Goal: Task Accomplishment & Management: Use online tool/utility

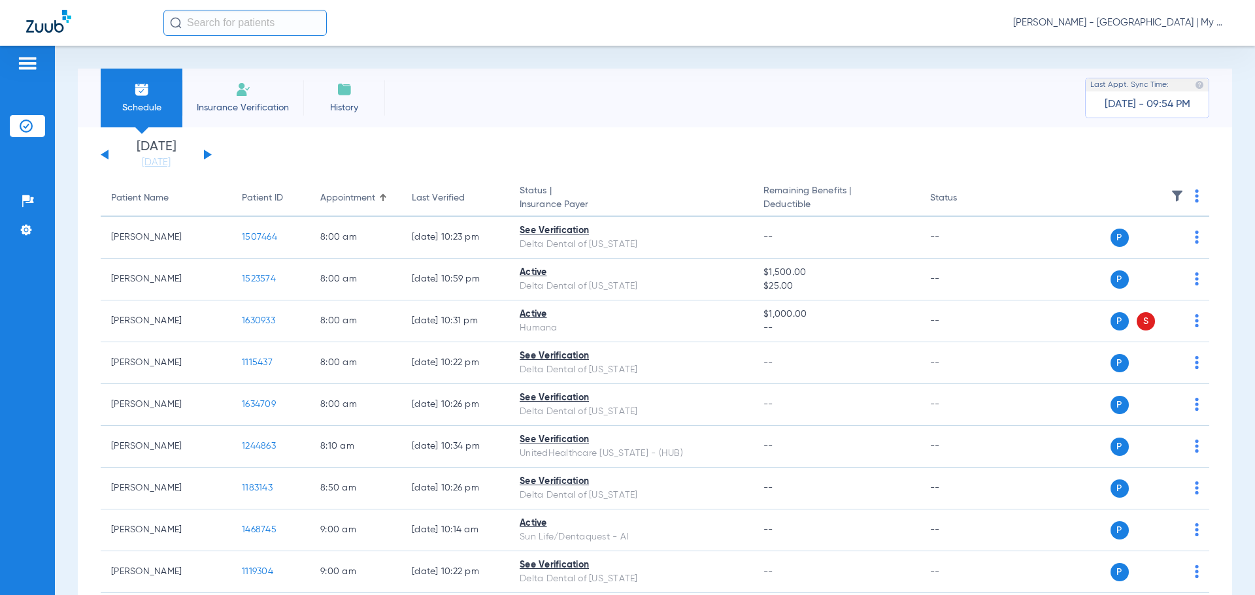
click at [1131, 26] on span "[PERSON_NAME] - [GEOGRAPHIC_DATA] | My Community Dental Centers" at bounding box center [1121, 22] width 216 height 13
click at [1175, 44] on span "Account Selection" at bounding box center [1179, 46] width 73 height 9
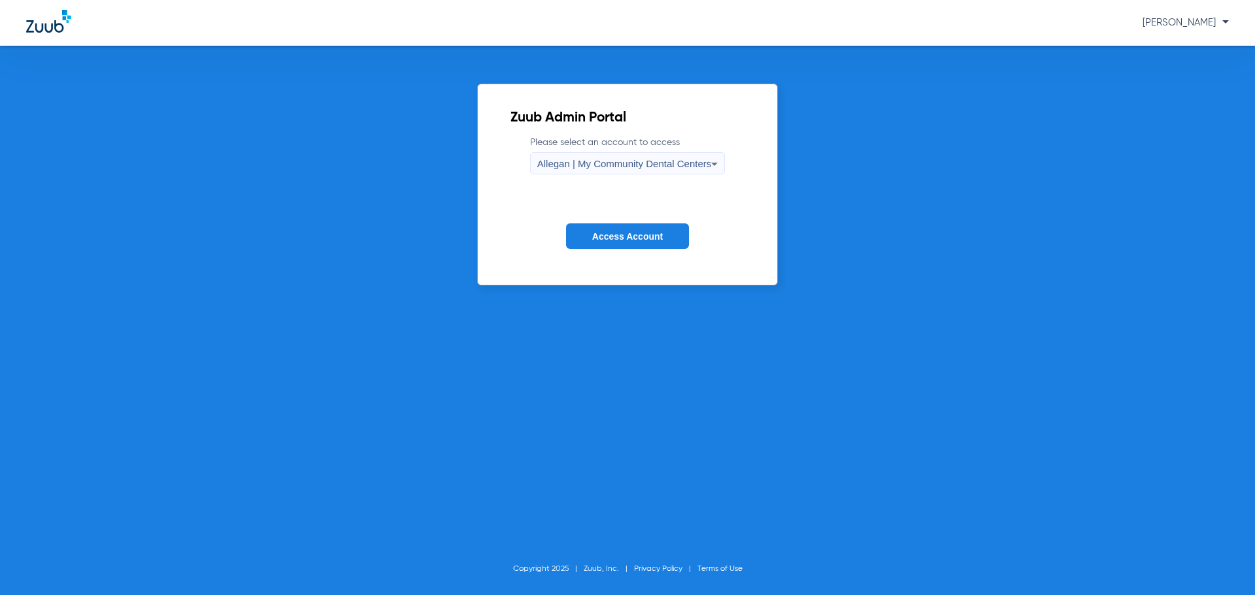
click at [568, 165] on span "Allegan | My Community Dental Centers" at bounding box center [624, 163] width 175 height 11
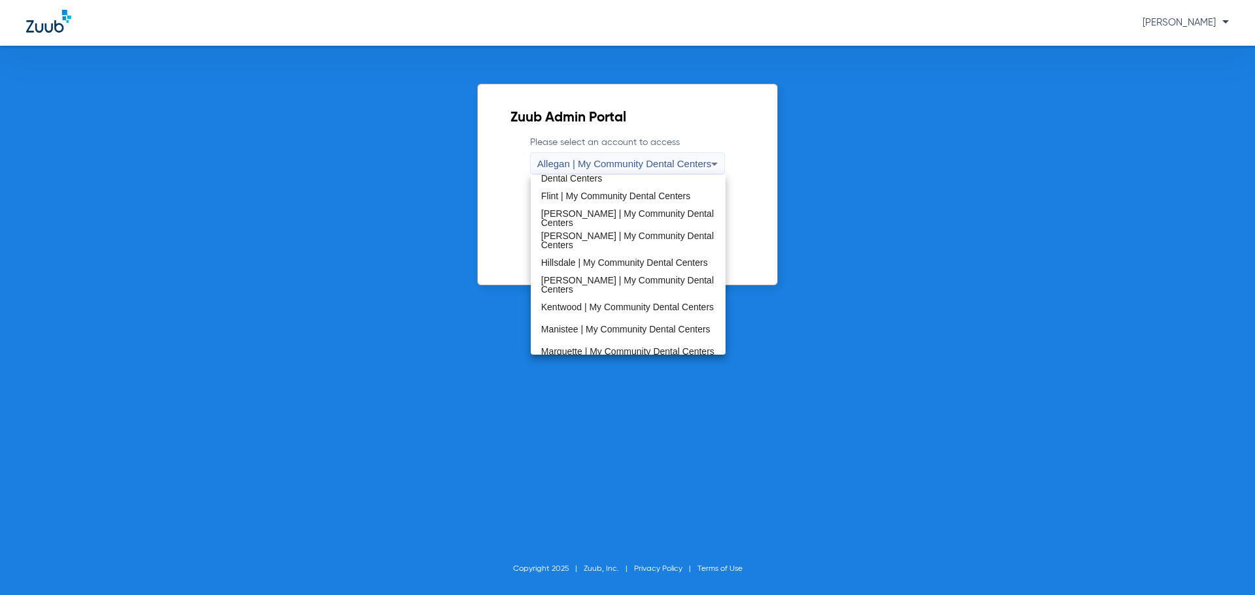
scroll to position [420, 0]
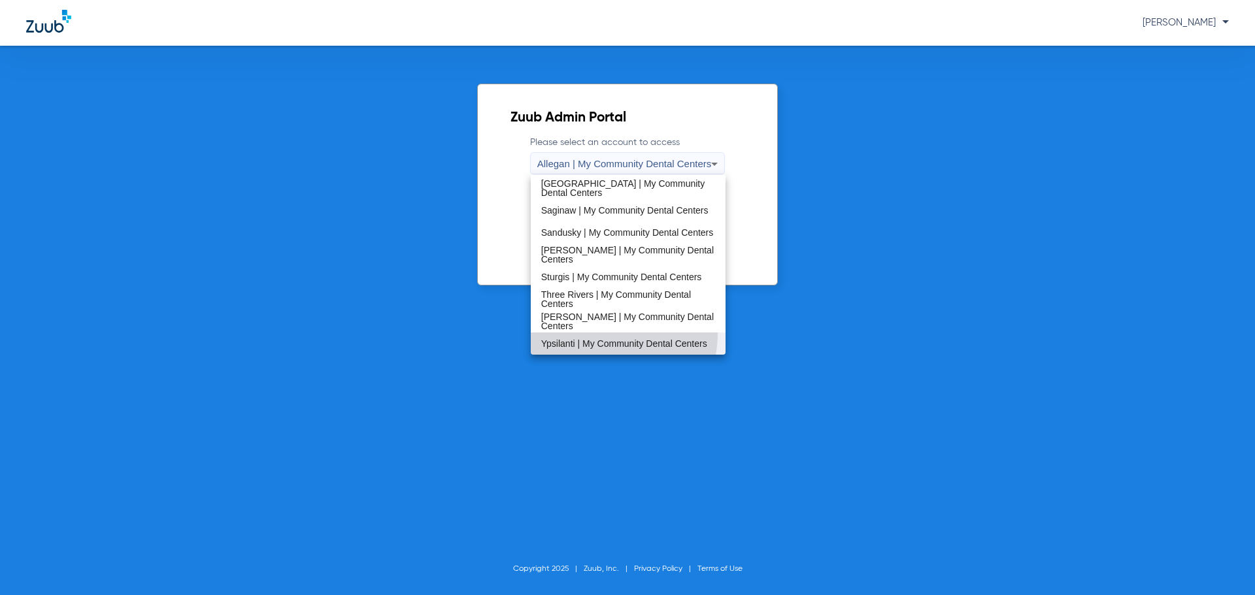
click at [592, 333] on mat-option "Ypsilanti | My Community Dental Centers" at bounding box center [628, 344] width 195 height 22
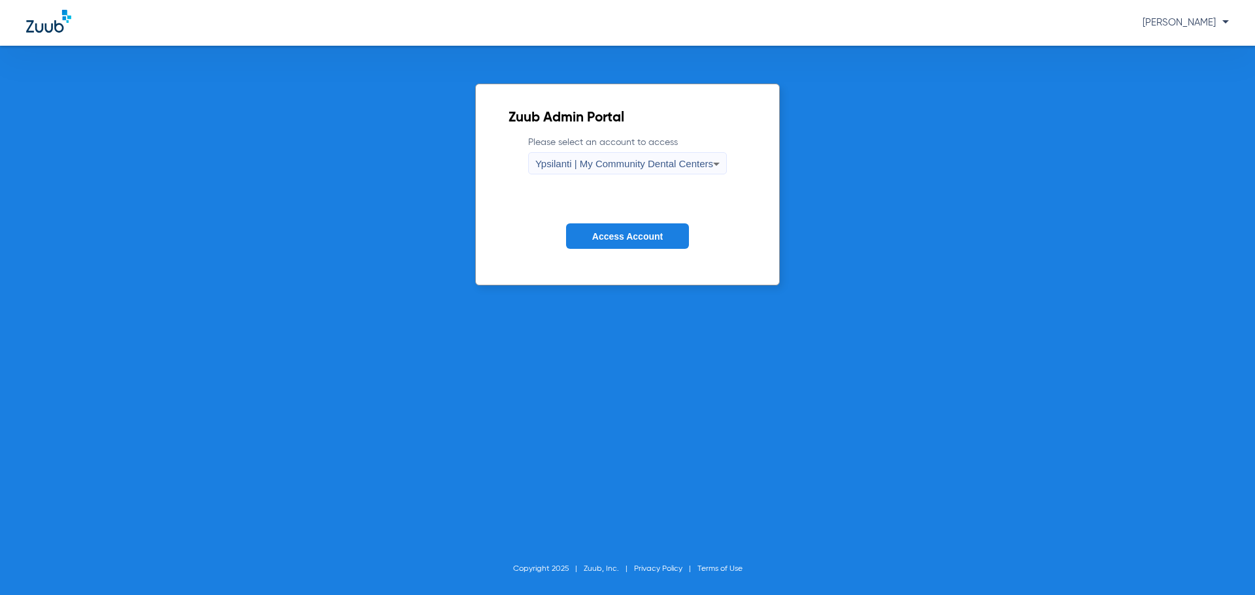
click at [598, 237] on span "Access Account" at bounding box center [627, 236] width 71 height 10
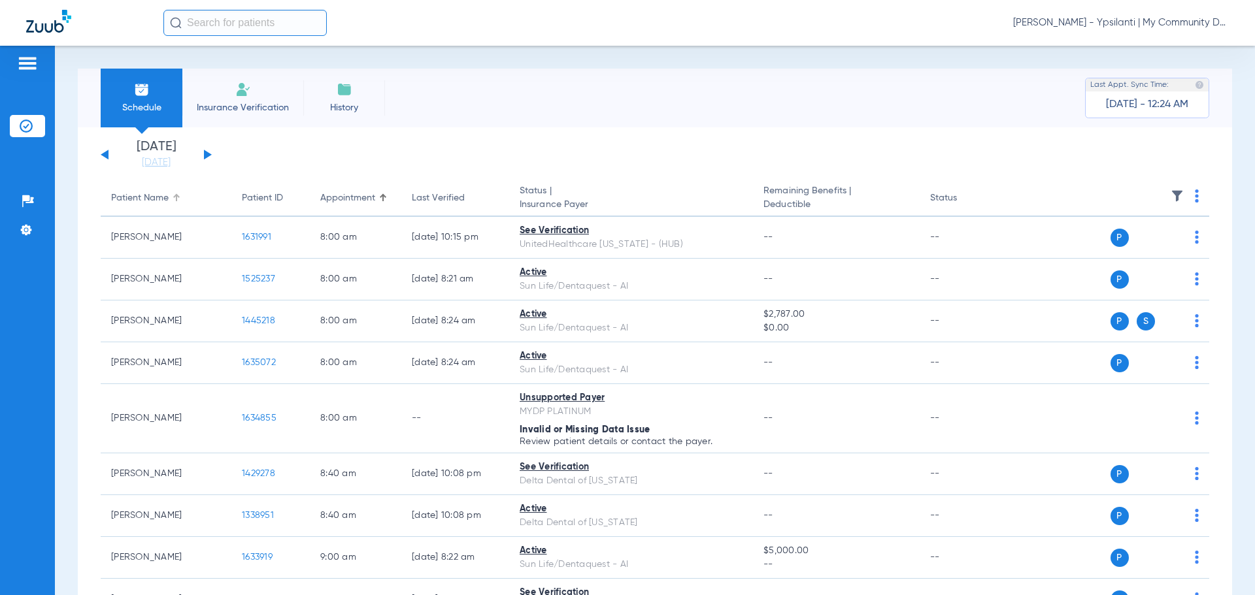
click at [175, 199] on div at bounding box center [177, 198] width 8 height 8
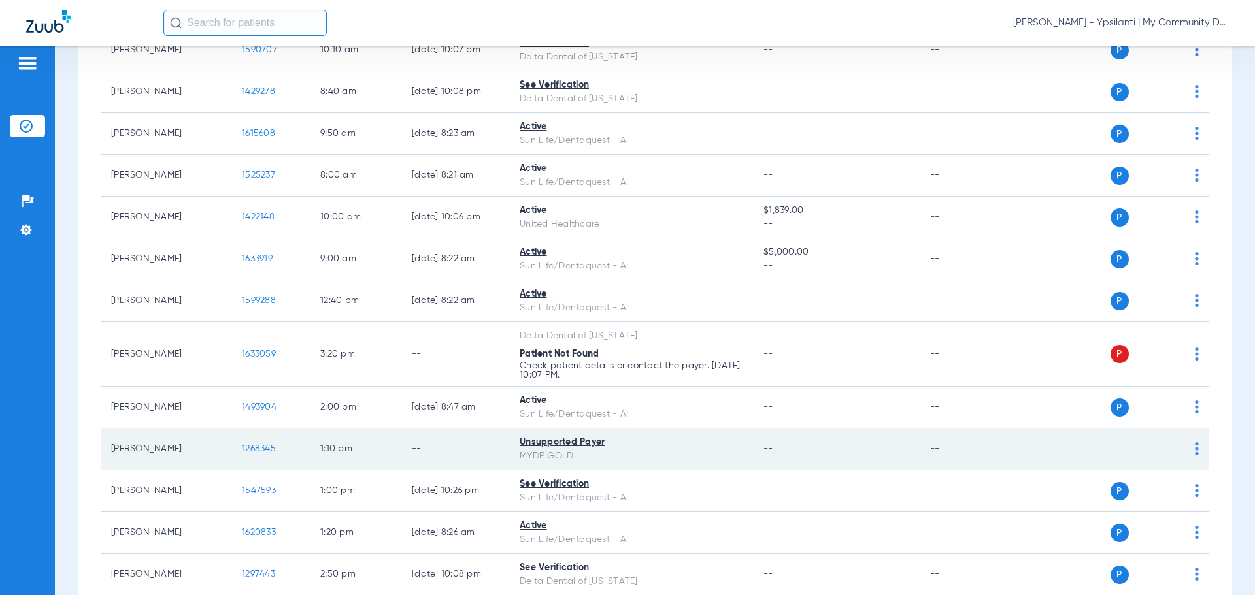
scroll to position [1438, 0]
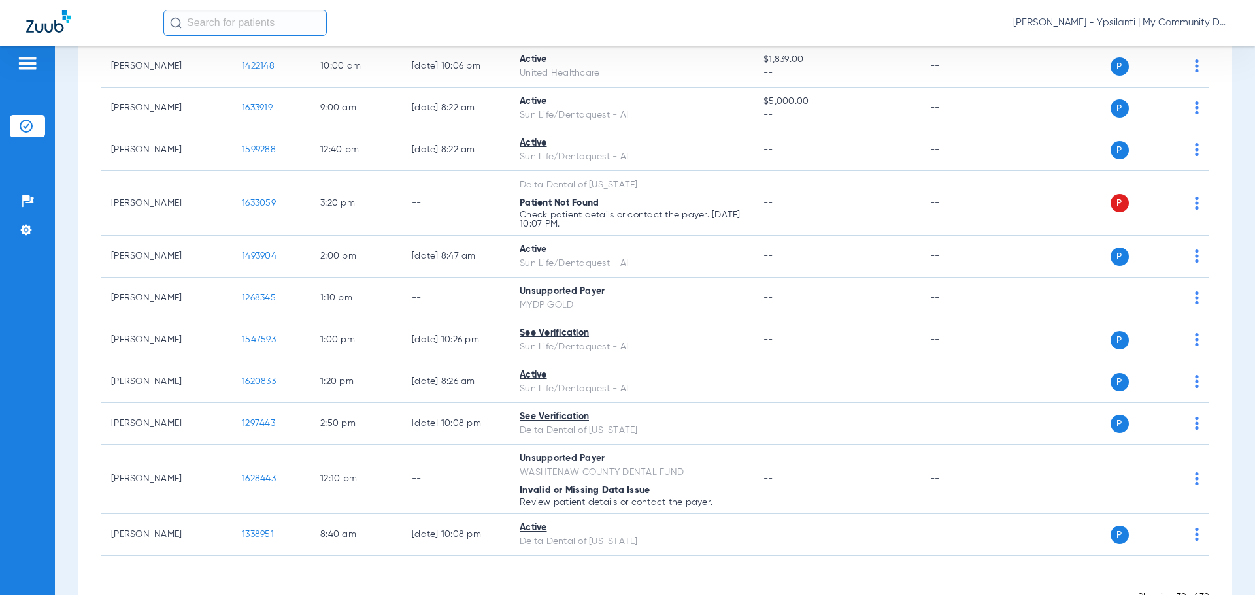
click at [1129, 18] on span "[PERSON_NAME] - Ypsilanti | My Community Dental Centers" at bounding box center [1121, 22] width 216 height 13
click at [1170, 48] on span "Account Selection" at bounding box center [1179, 46] width 73 height 9
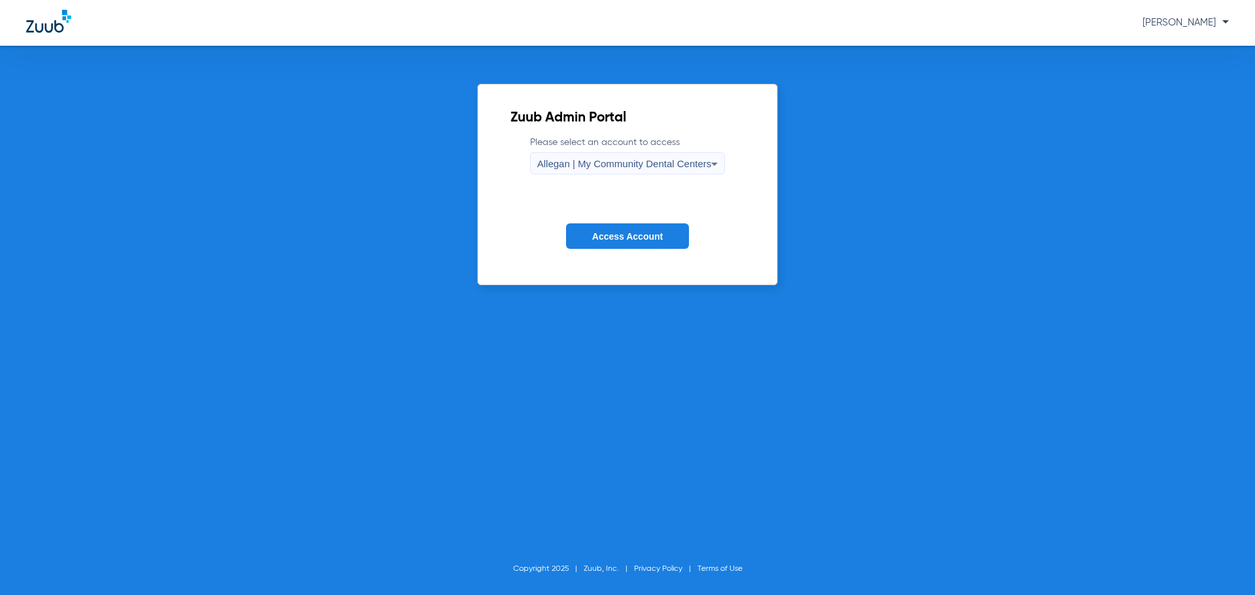
click at [550, 166] on span "Allegan | My Community Dental Centers" at bounding box center [624, 163] width 175 height 11
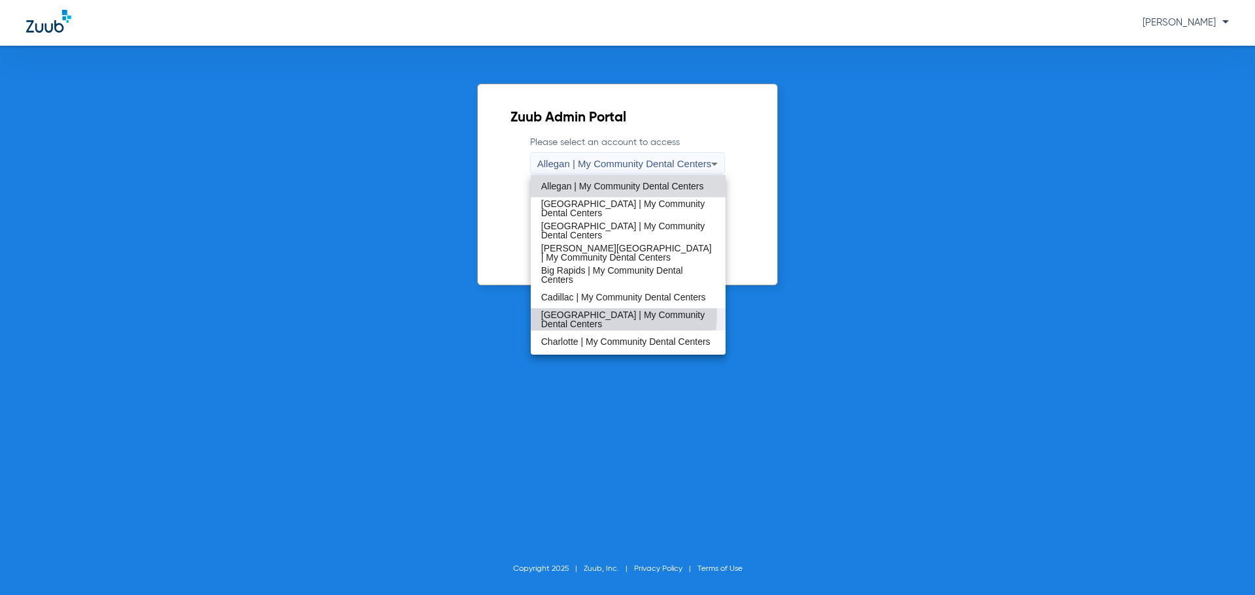
click at [593, 314] on span "[GEOGRAPHIC_DATA] | My Community Dental Centers" at bounding box center [628, 319] width 175 height 18
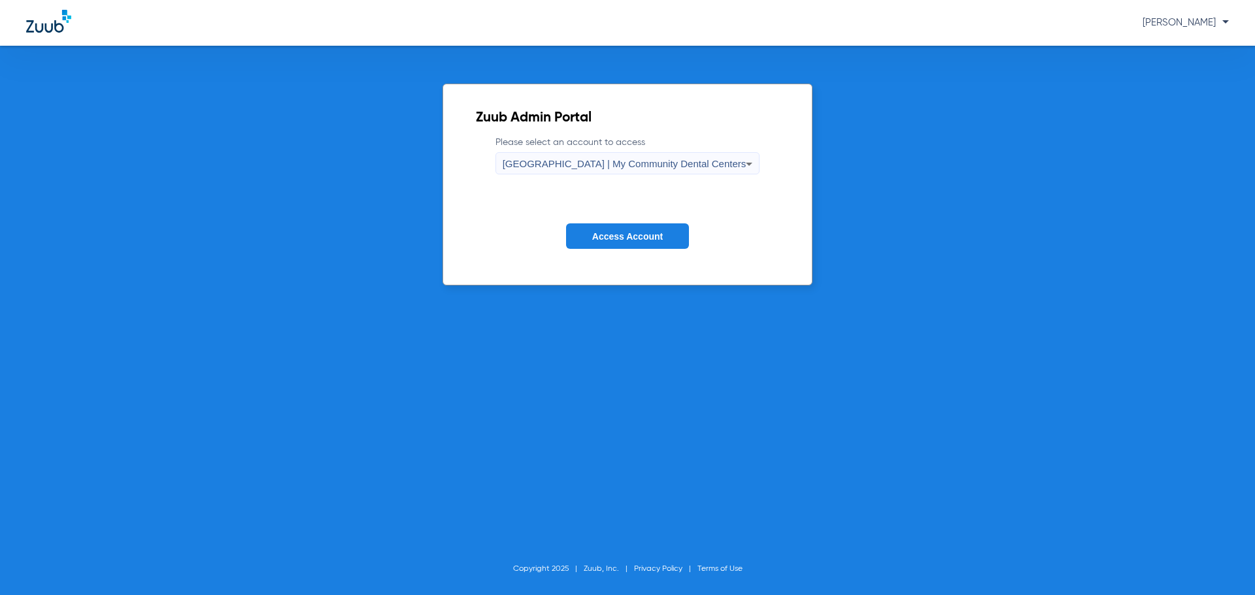
click at [611, 239] on span "Access Account" at bounding box center [627, 236] width 71 height 10
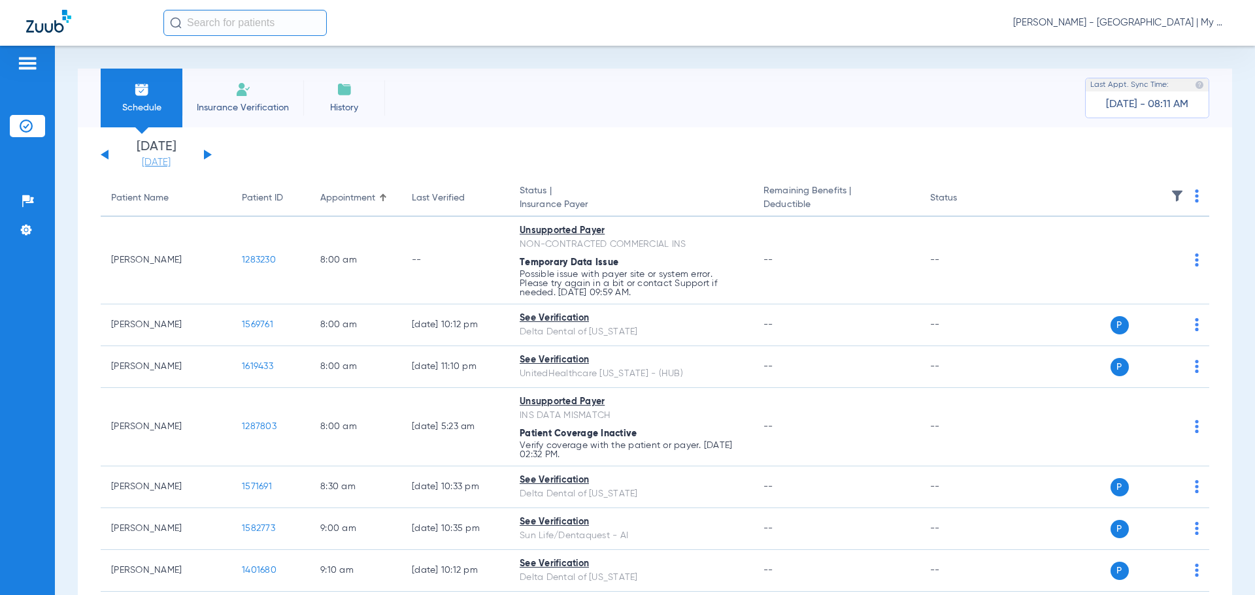
click at [148, 165] on link "[DATE]" at bounding box center [156, 162] width 78 height 13
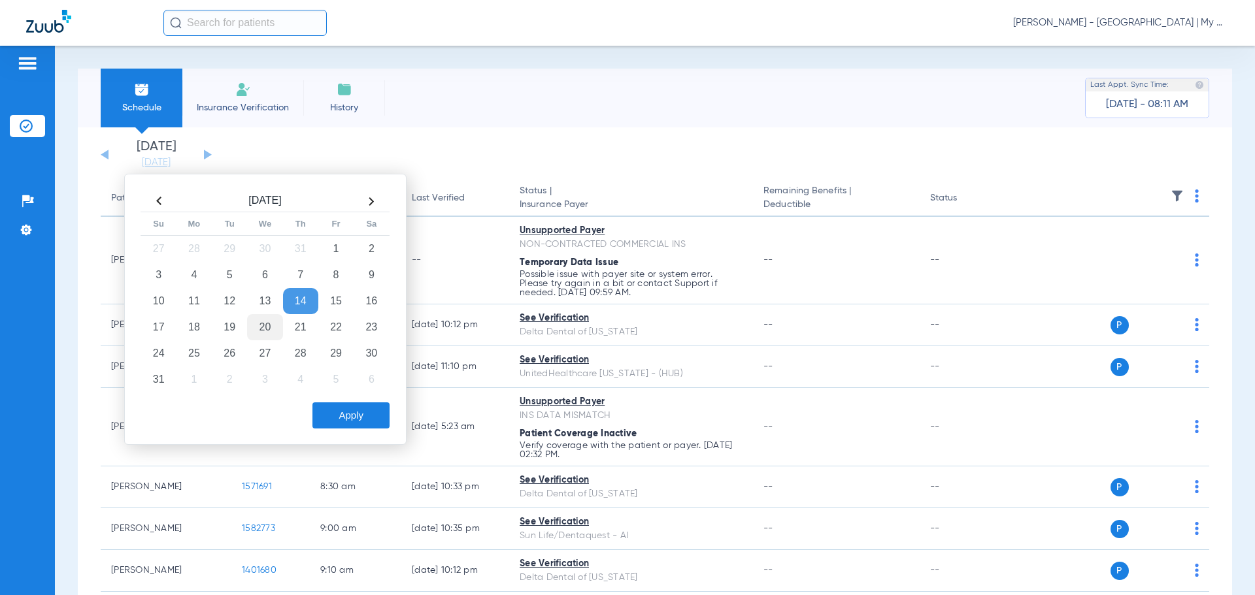
click at [260, 327] on td "20" at bounding box center [264, 327] width 35 height 26
click at [331, 409] on button "Apply" at bounding box center [350, 416] width 77 height 26
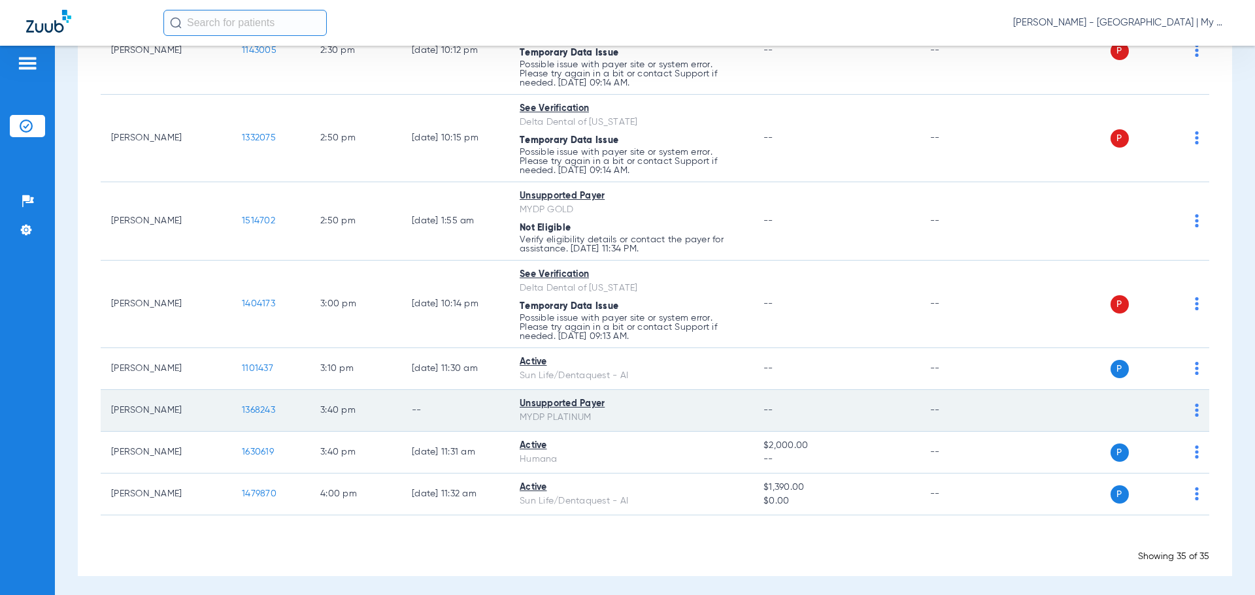
scroll to position [1984, 0]
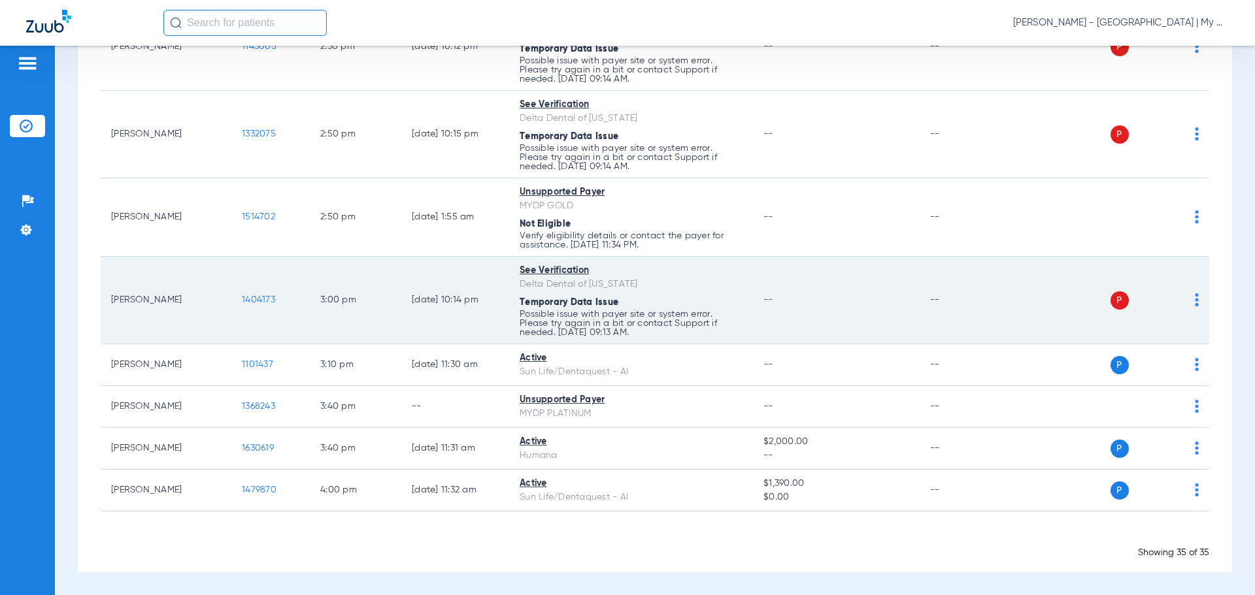
click at [1195, 301] on img at bounding box center [1197, 299] width 4 height 13
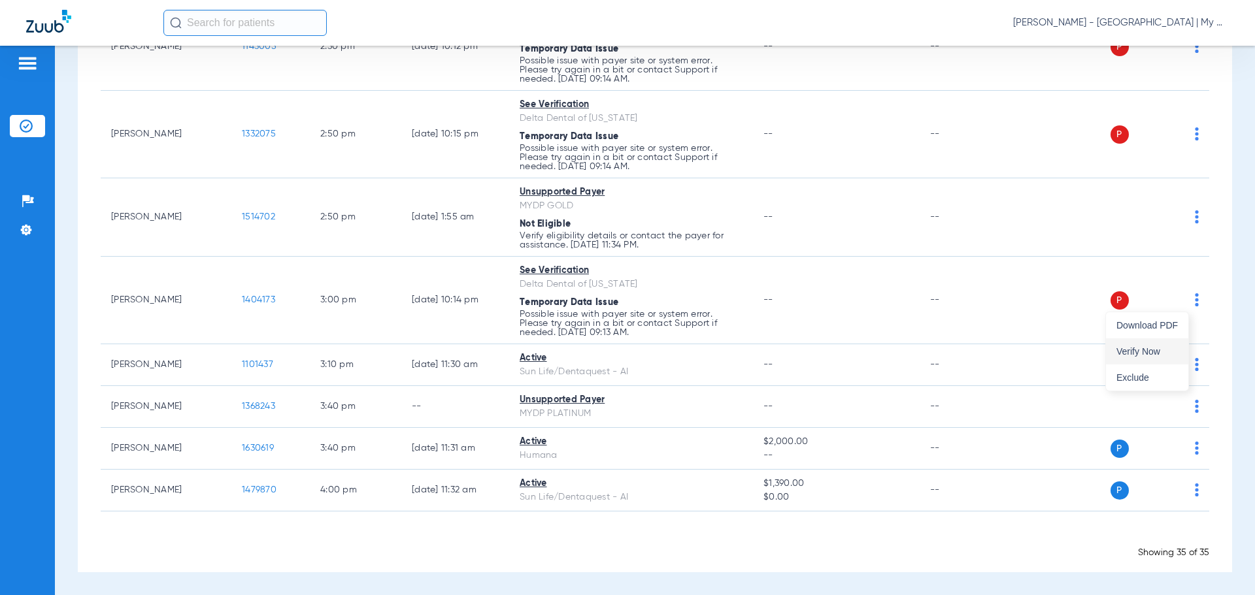
click at [1180, 354] on button "Verify Now" at bounding box center [1147, 352] width 82 height 26
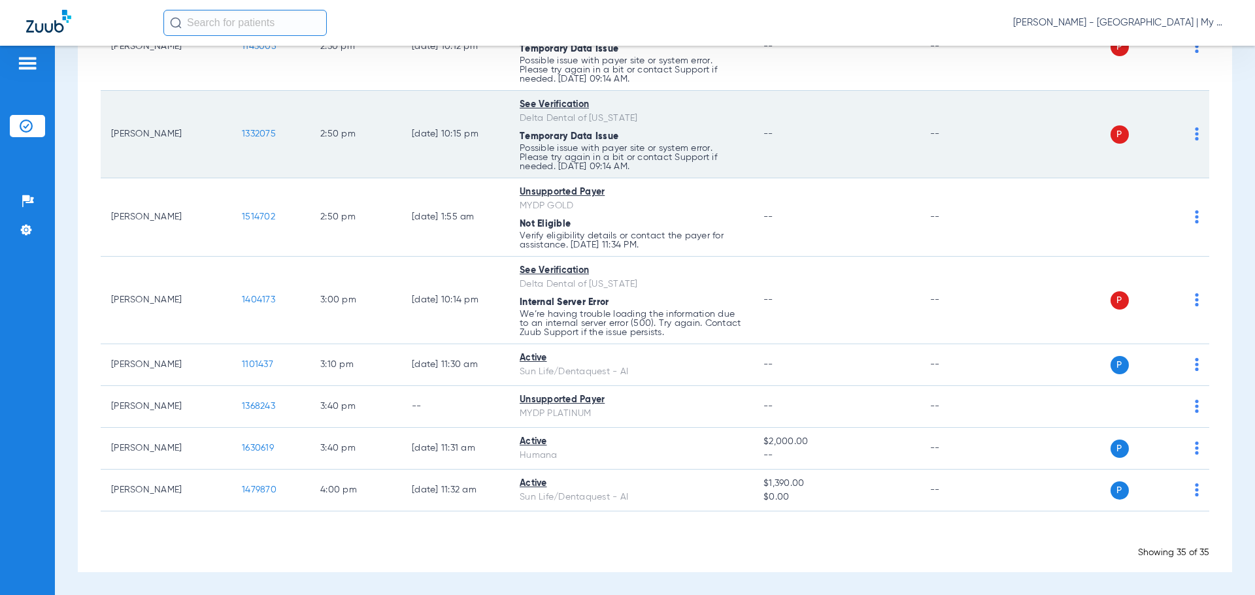
click at [1195, 140] on img at bounding box center [1197, 133] width 4 height 13
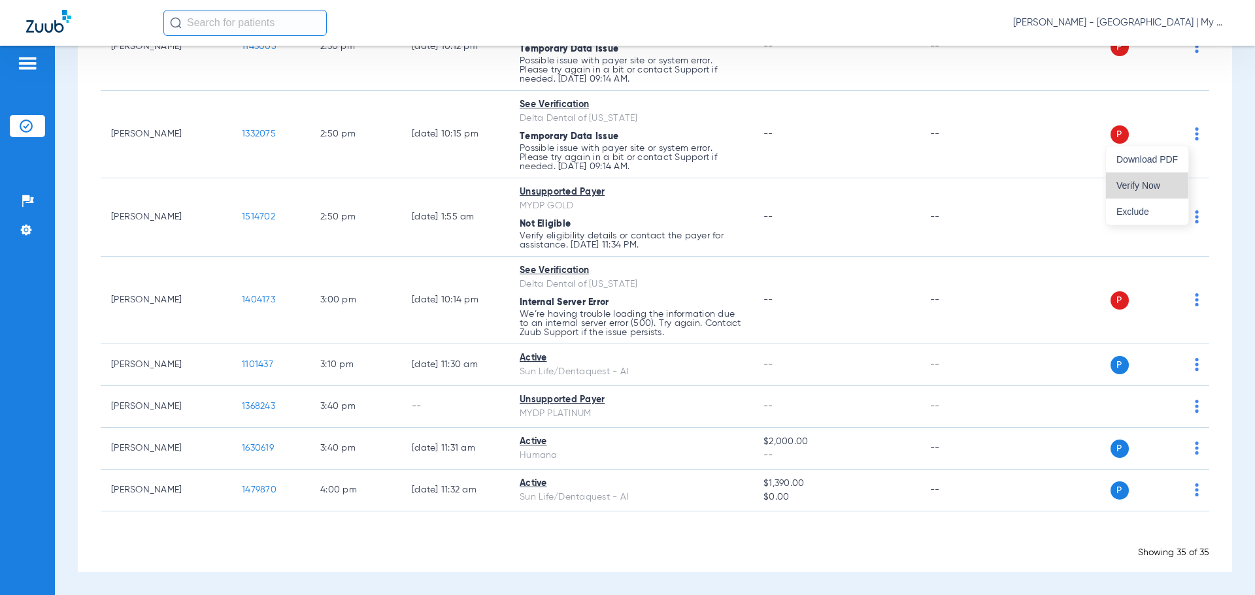
click at [1159, 187] on span "Verify Now" at bounding box center [1146, 185] width 61 height 9
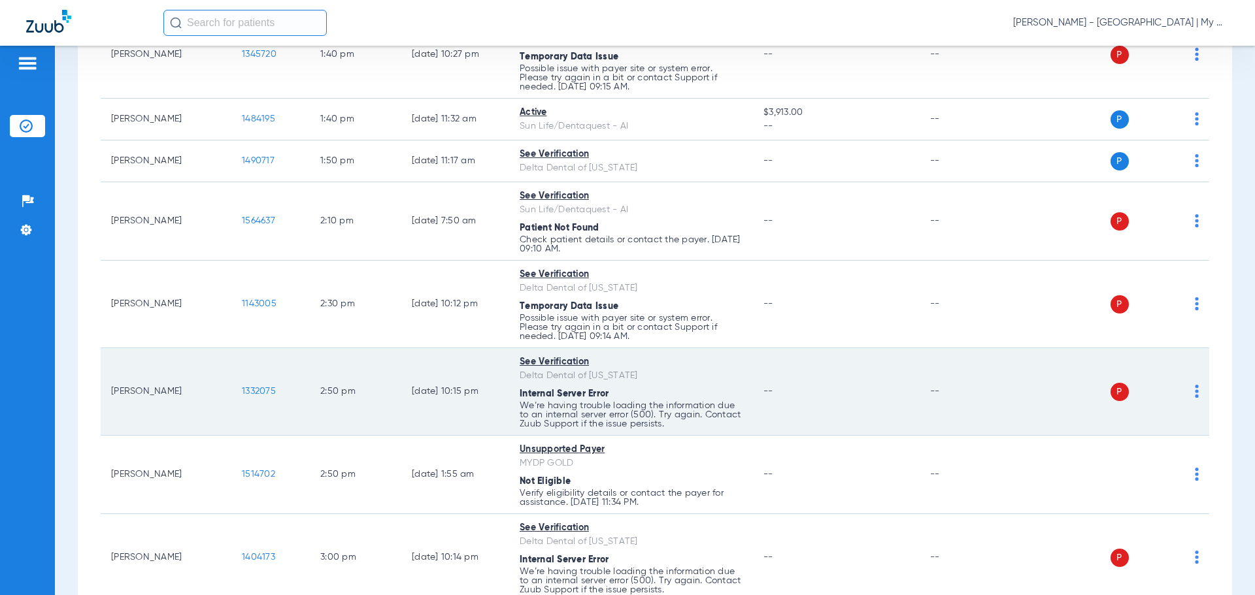
scroll to position [1722, 0]
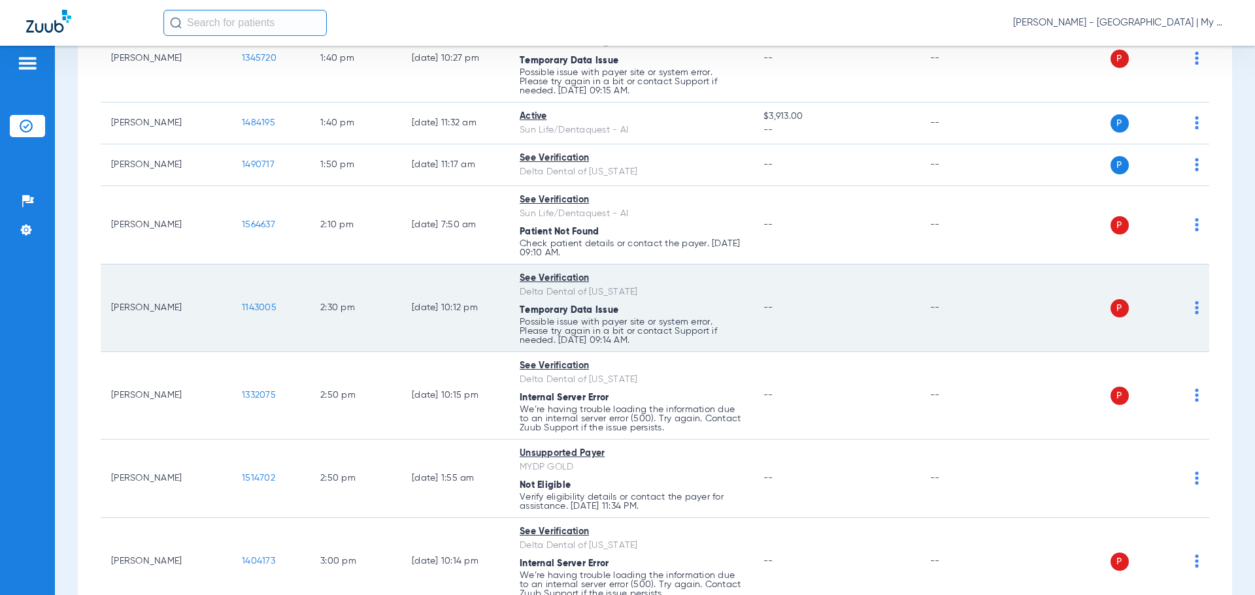
click at [1195, 312] on img at bounding box center [1197, 307] width 4 height 13
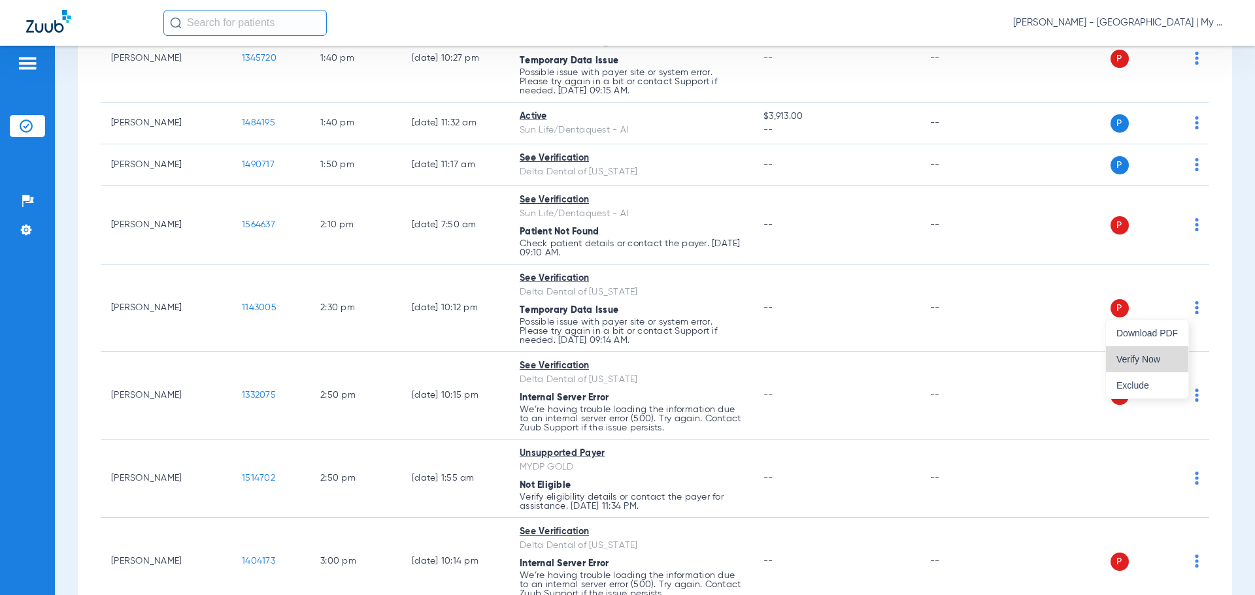
click at [1179, 350] on button "Verify Now" at bounding box center [1147, 359] width 82 height 26
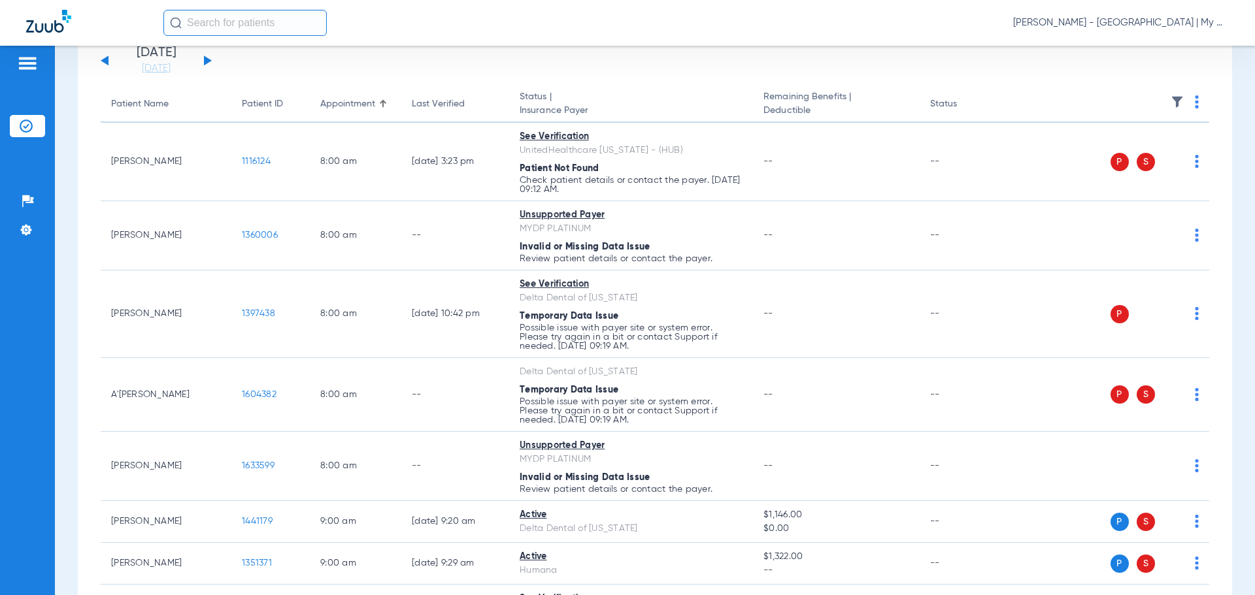
scroll to position [0, 0]
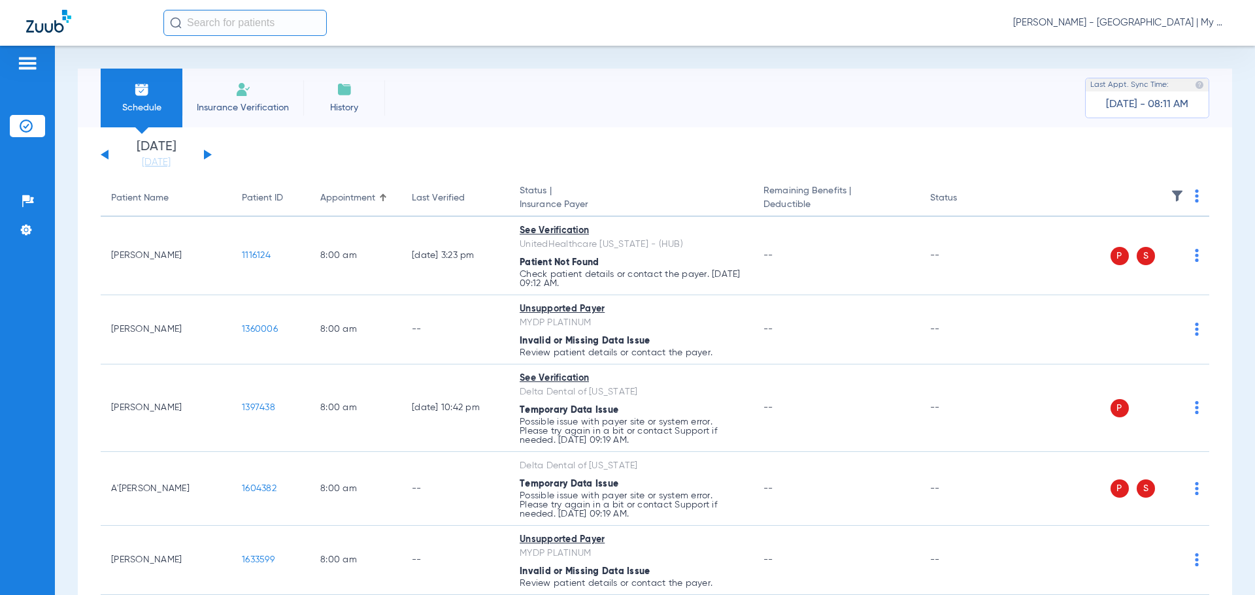
click at [1195, 194] on img at bounding box center [1197, 196] width 4 height 13
click at [1164, 254] on button "Verify All" at bounding box center [1137, 248] width 103 height 26
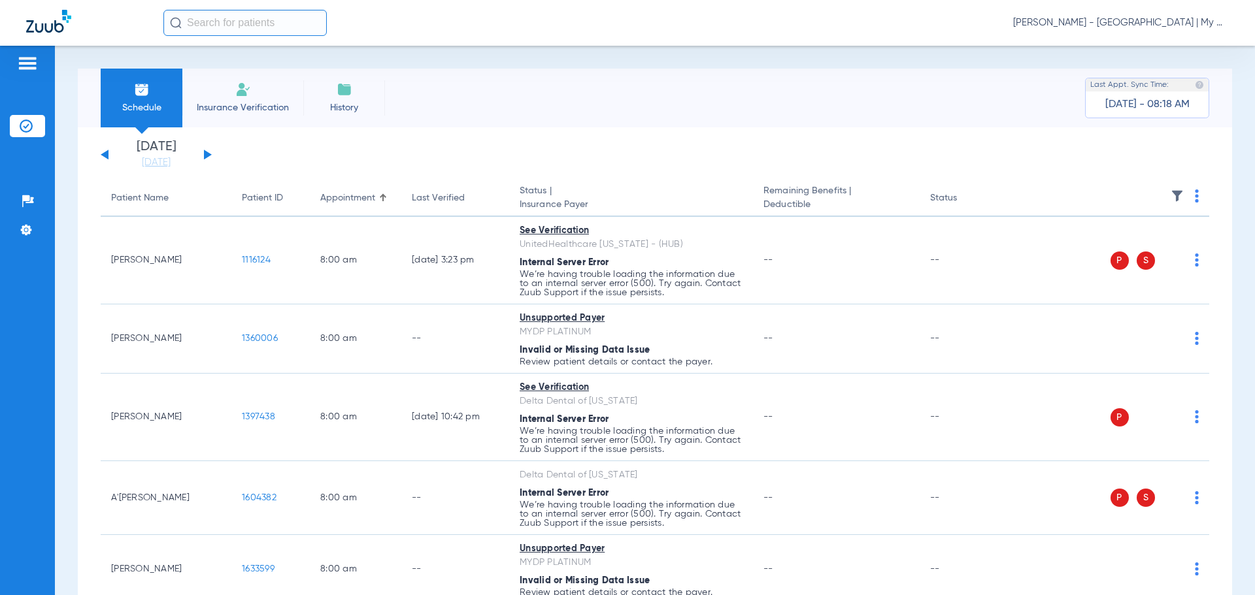
drag, startPoint x: 1124, startPoint y: 25, endPoint x: 1150, endPoint y: 26, distance: 26.8
click at [1124, 25] on span "[PERSON_NAME] - [GEOGRAPHIC_DATA] | My Community Dental Centers" at bounding box center [1121, 22] width 216 height 13
click at [1163, 43] on span "Account Selection" at bounding box center [1179, 46] width 73 height 9
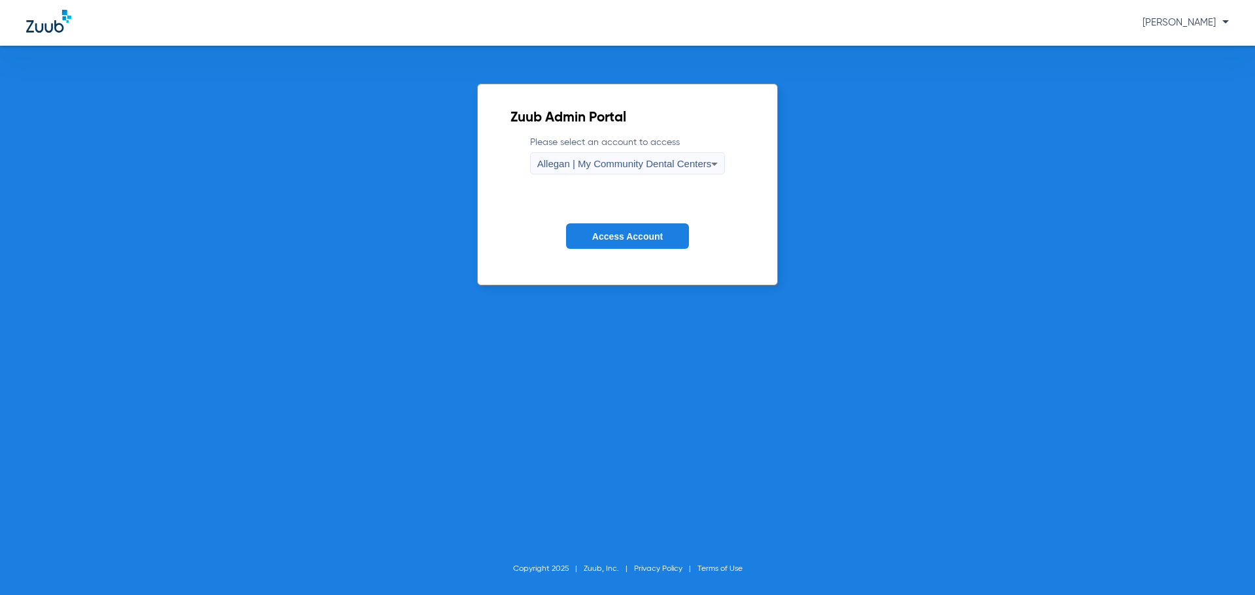
click at [638, 164] on span "Allegan | My Community Dental Centers" at bounding box center [624, 163] width 175 height 11
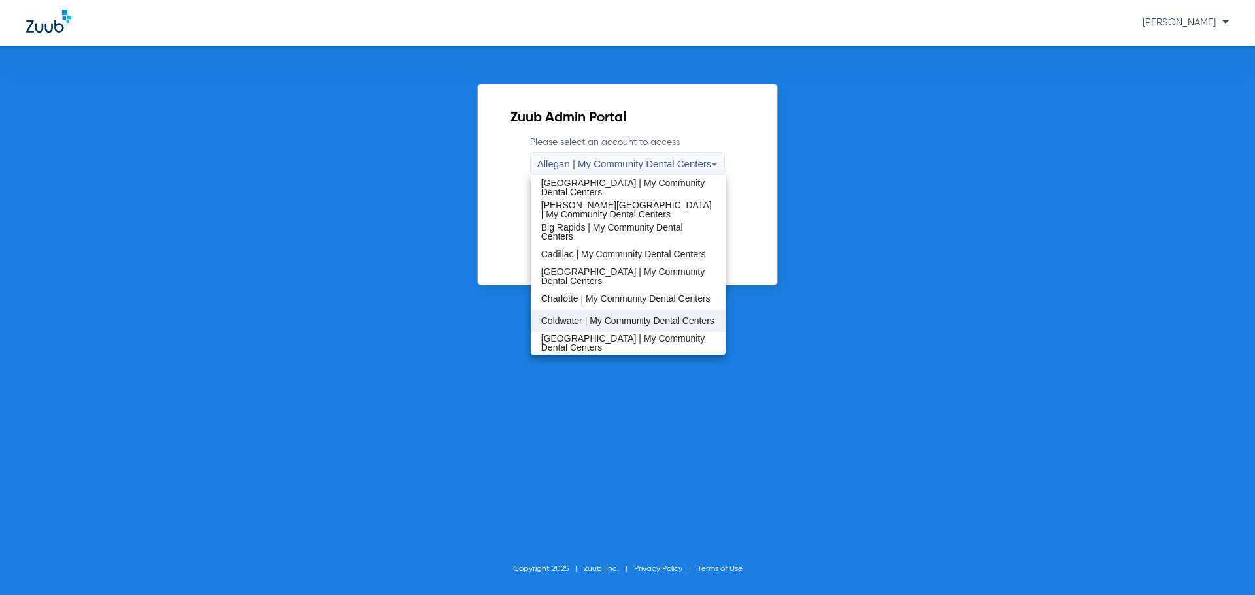
scroll to position [131, 0]
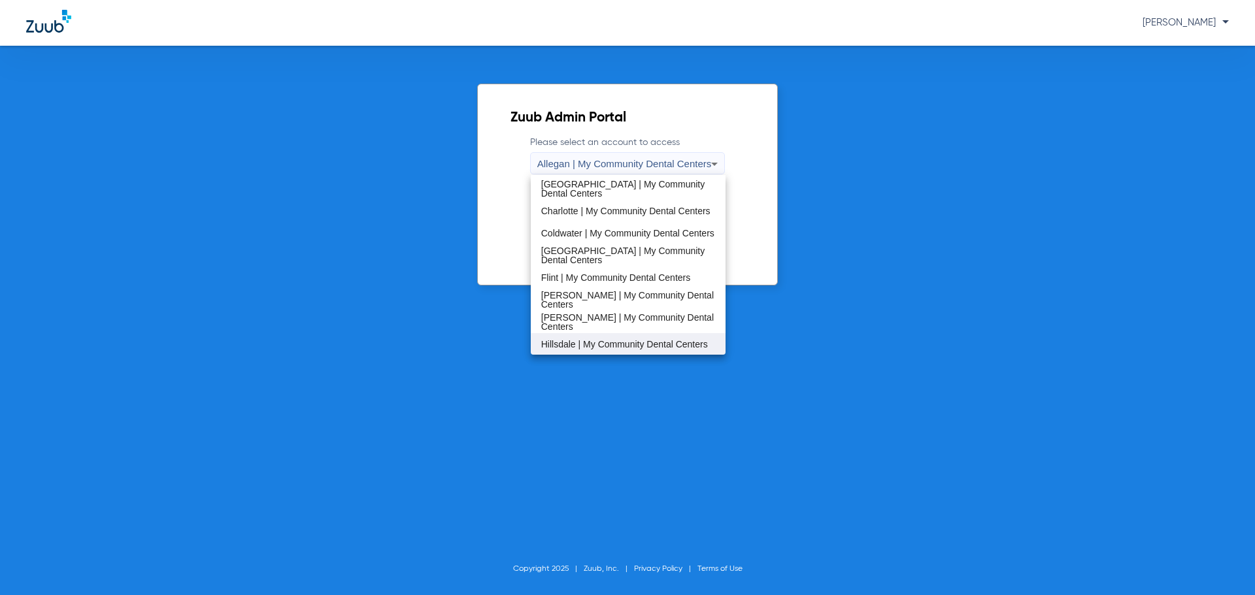
click at [627, 345] on span "Hillsdale | My Community Dental Centers" at bounding box center [624, 344] width 167 height 9
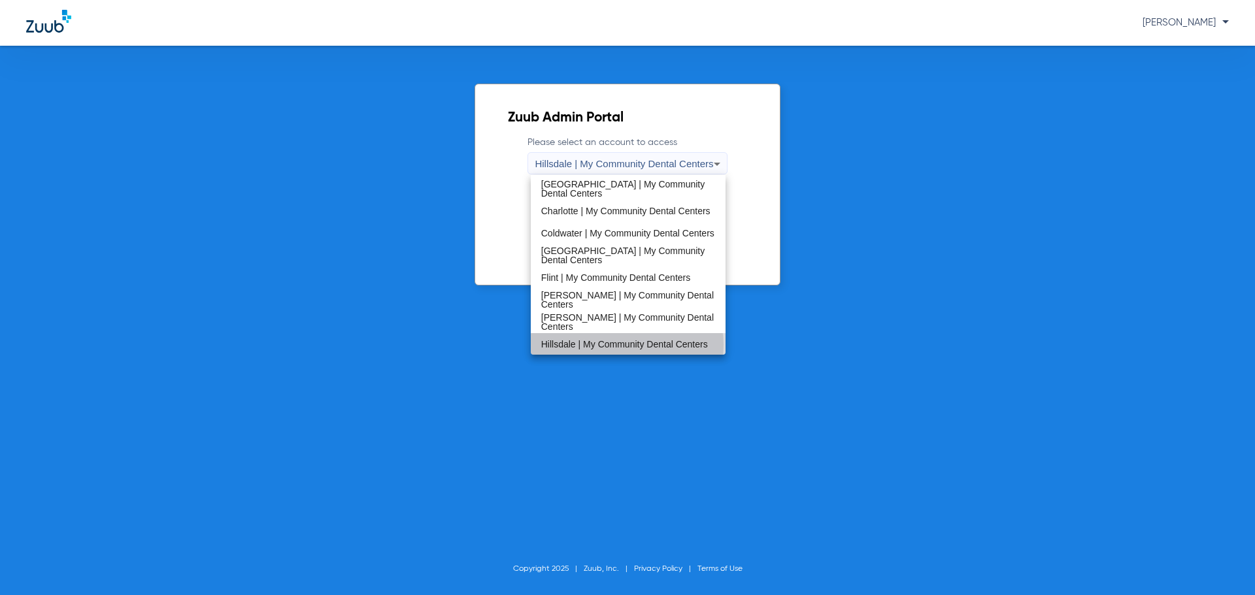
scroll to position [131, 0]
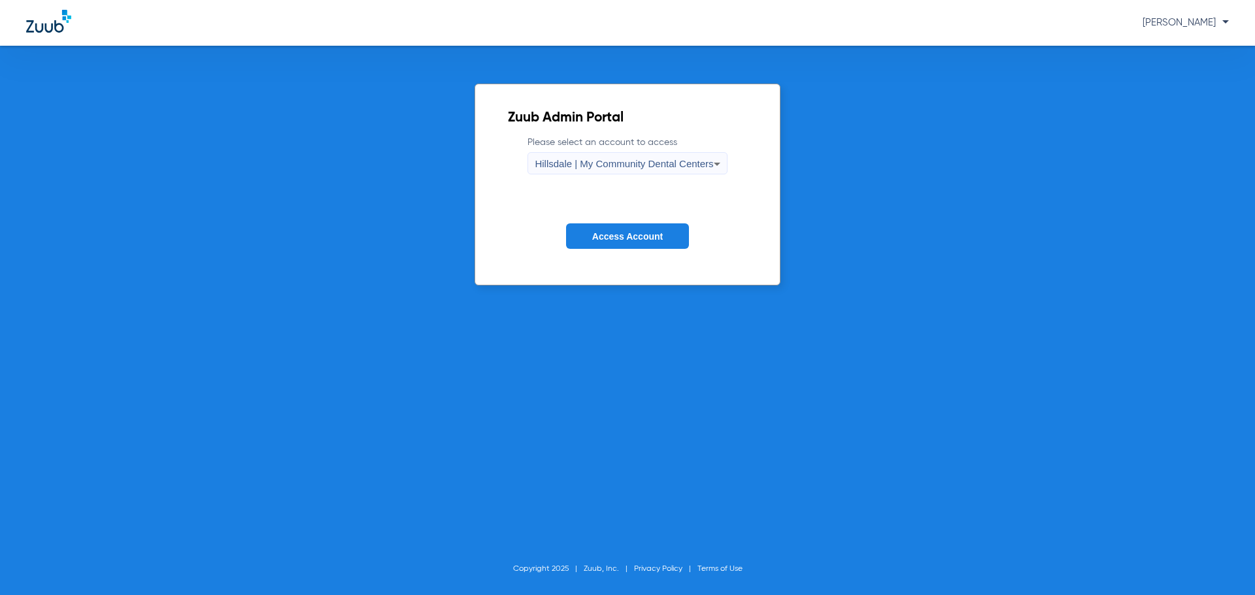
click at [607, 233] on span "Access Account" at bounding box center [627, 236] width 71 height 10
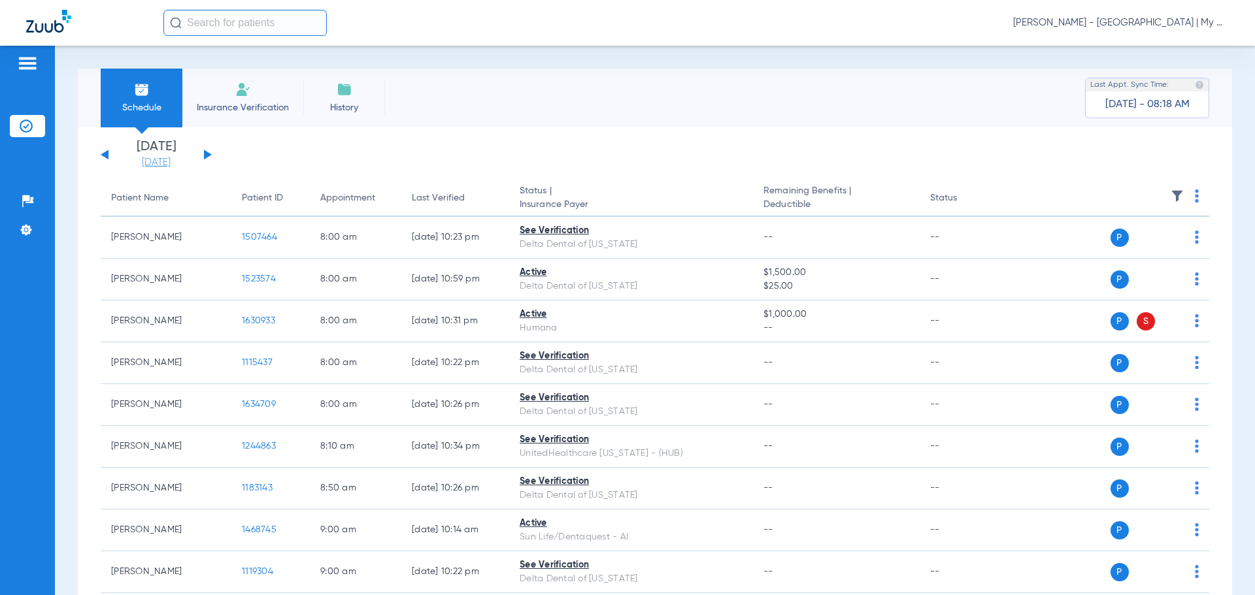
click at [152, 167] on link "[DATE]" at bounding box center [156, 162] width 78 height 13
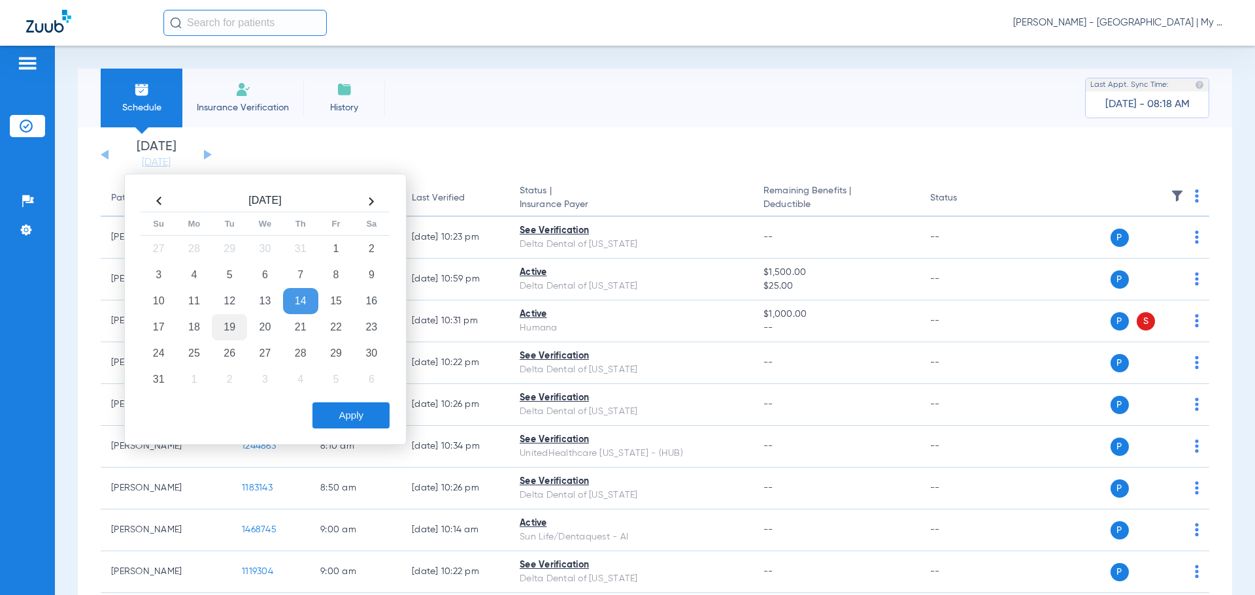
click at [222, 327] on td "19" at bounding box center [229, 327] width 35 height 26
click at [339, 410] on button "Apply" at bounding box center [350, 416] width 77 height 26
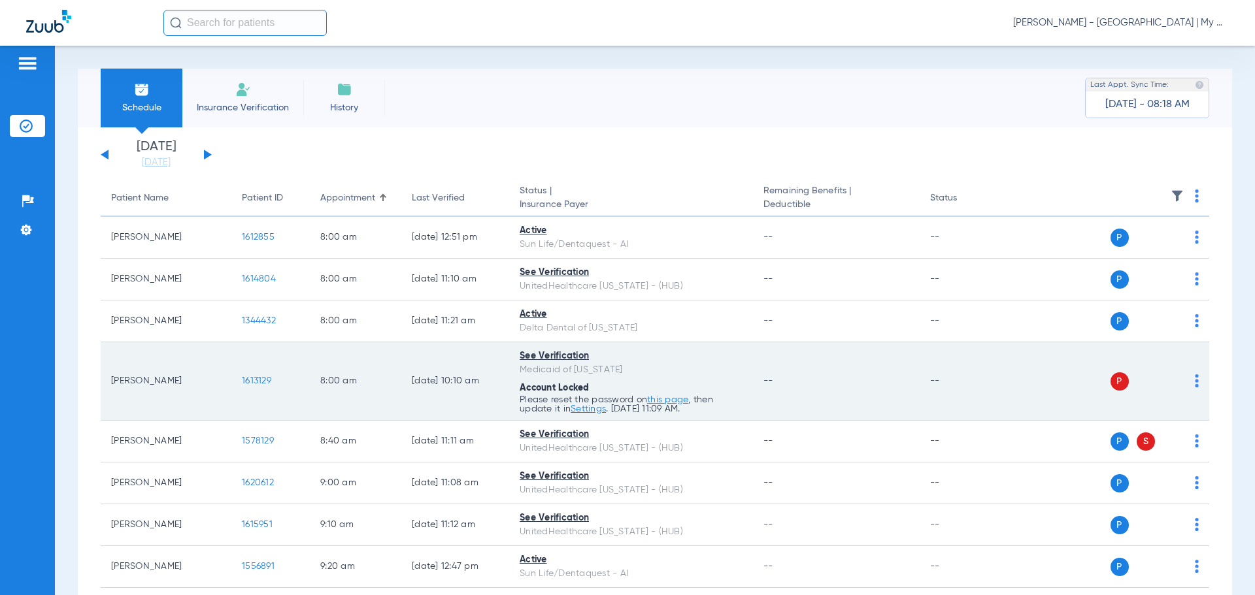
click at [1188, 382] on td "P S" at bounding box center [1109, 382] width 202 height 78
click at [1195, 385] on img at bounding box center [1197, 381] width 4 height 13
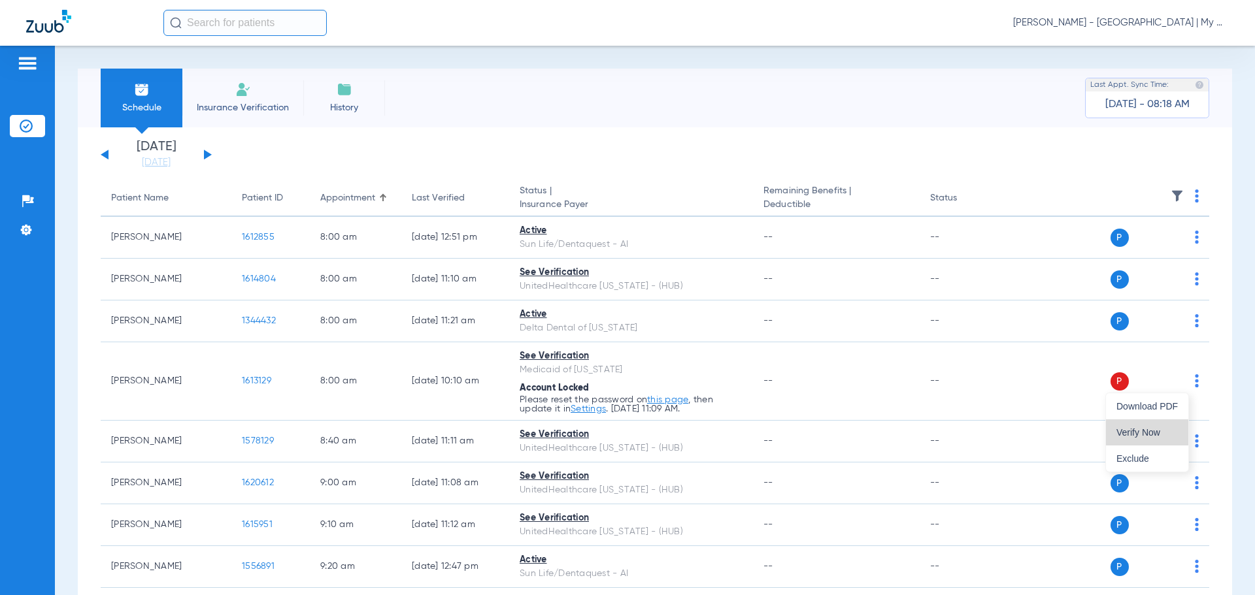
click at [1177, 429] on span "Verify Now" at bounding box center [1146, 432] width 61 height 9
